Goal: Task Accomplishment & Management: Manage account settings

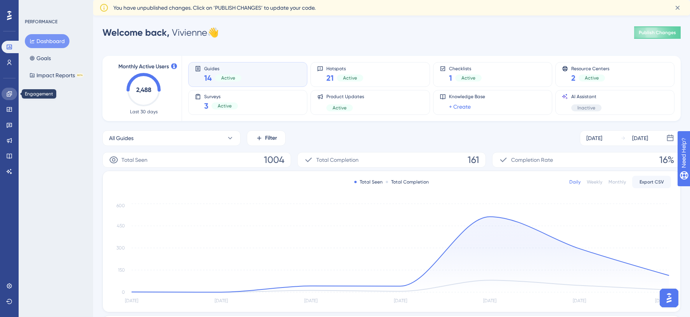
click at [11, 93] on icon at bounding box center [9, 94] width 6 height 6
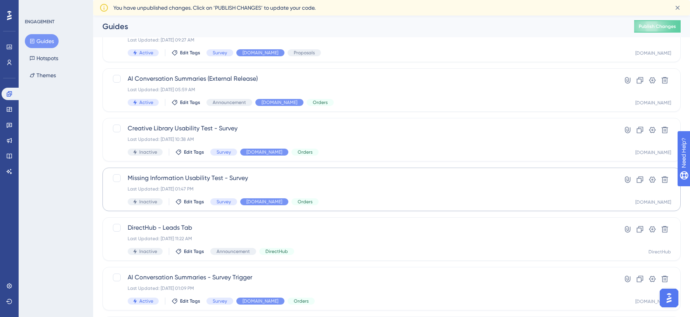
scroll to position [272, 0]
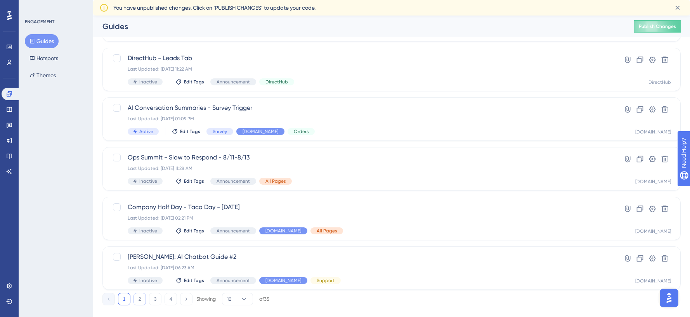
click at [138, 299] on button "2" at bounding box center [140, 299] width 12 height 12
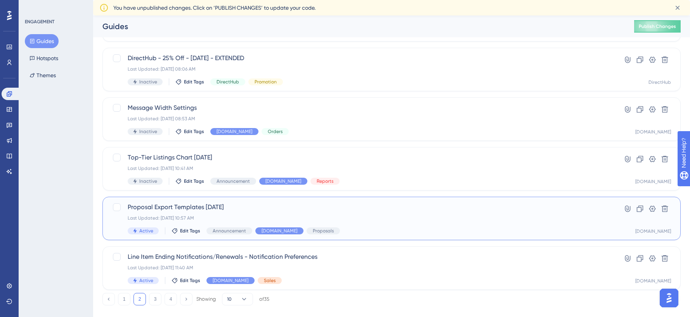
click at [382, 222] on div "Proposal Export Templates 5/6/25 Last Updated: May 01 2025, 10:57 AM Active Edi…" at bounding box center [361, 219] width 466 height 32
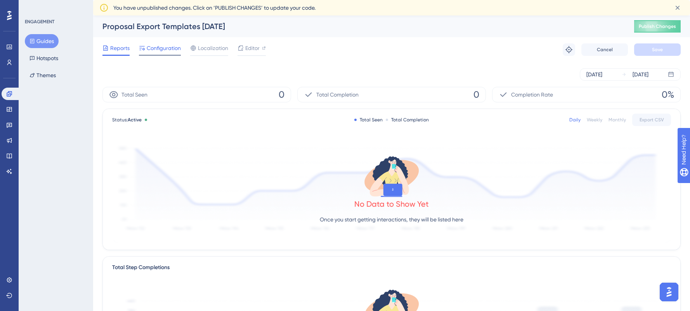
click at [161, 52] on span "Configuration" at bounding box center [164, 47] width 34 height 9
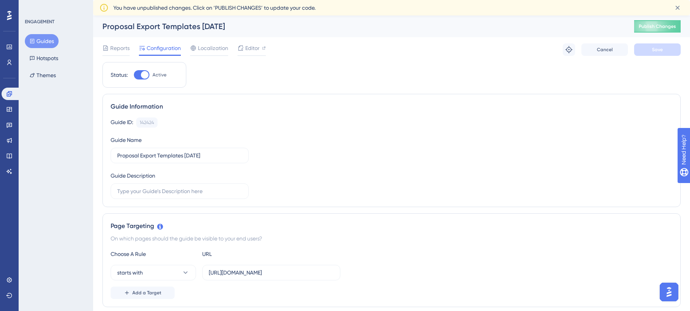
click at [134, 79] on div at bounding box center [142, 74] width 16 height 9
click at [134, 75] on input "Active" at bounding box center [134, 75] width 0 height 0
checkbox input "false"
click at [662, 50] on span "Save" at bounding box center [657, 50] width 11 height 6
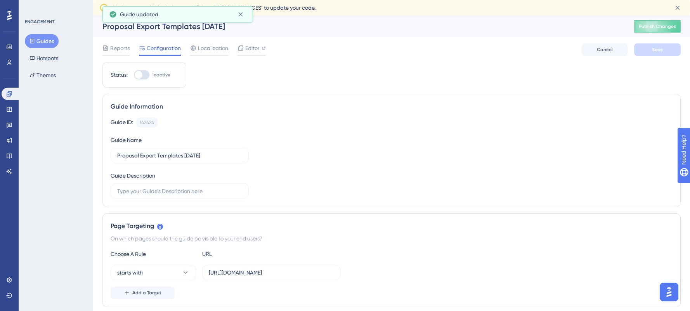
click at [652, 16] on div "Proposal Export Templates 5/6/25 Publish Changes" at bounding box center [391, 27] width 597 height 22
click at [654, 22] on button "Publish Changes" at bounding box center [657, 26] width 47 height 12
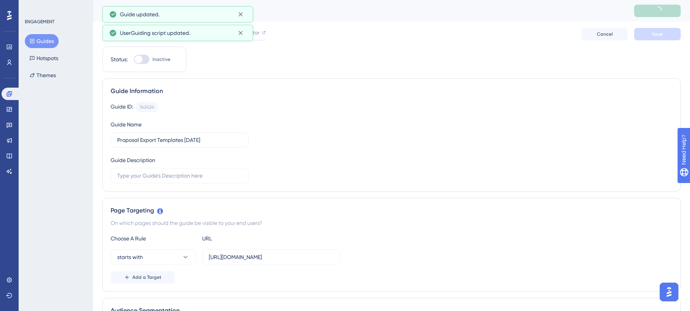
click at [55, 36] on button "Guides" at bounding box center [42, 41] width 34 height 14
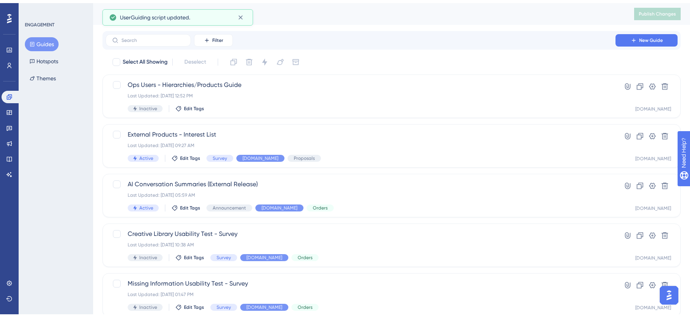
scroll to position [285, 0]
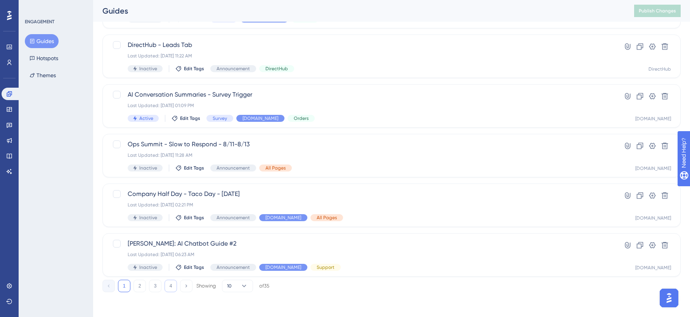
click at [175, 286] on button "4" at bounding box center [171, 286] width 12 height 12
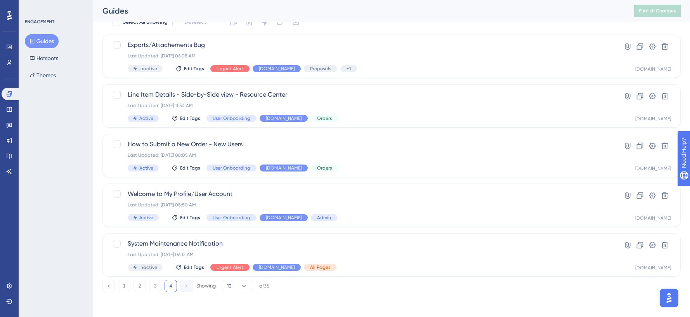
scroll to position [37, 0]
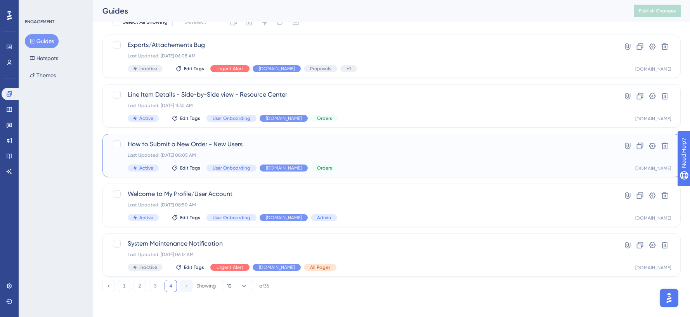
click at [217, 142] on span "How to Submit a New Order - New Users" at bounding box center [361, 144] width 466 height 9
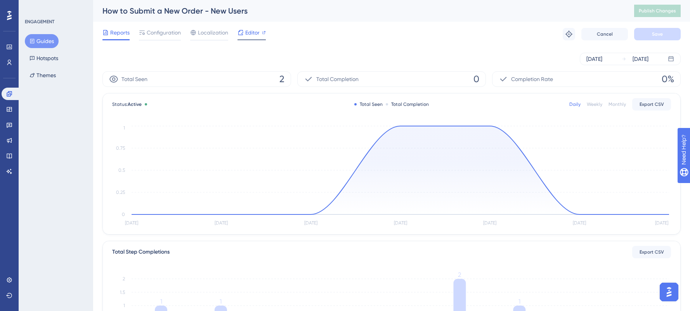
click at [242, 33] on icon at bounding box center [241, 32] width 6 height 6
